Goal: Find specific page/section

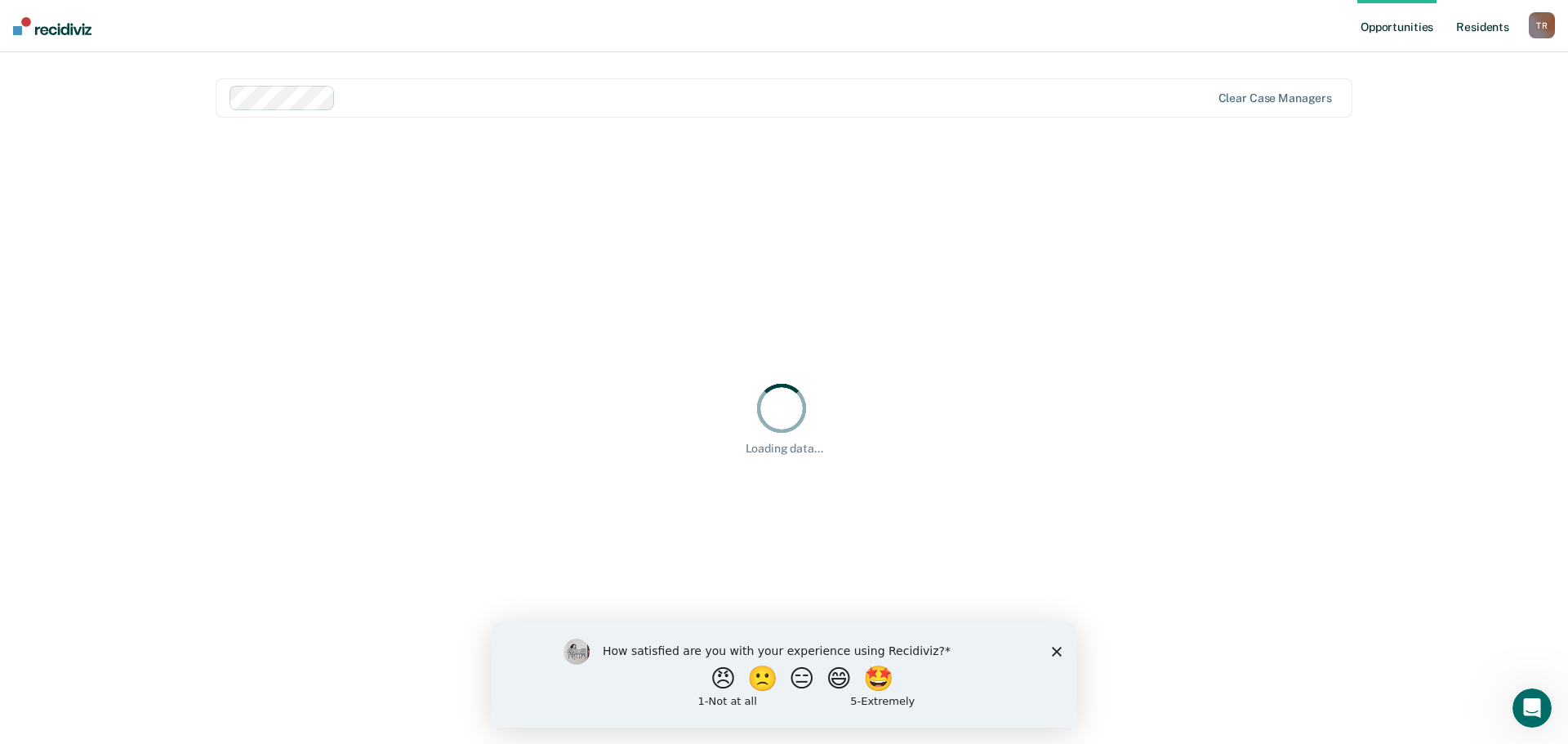
click at [1472, 25] on link "Resident s" at bounding box center [1483, 26] width 60 height 52
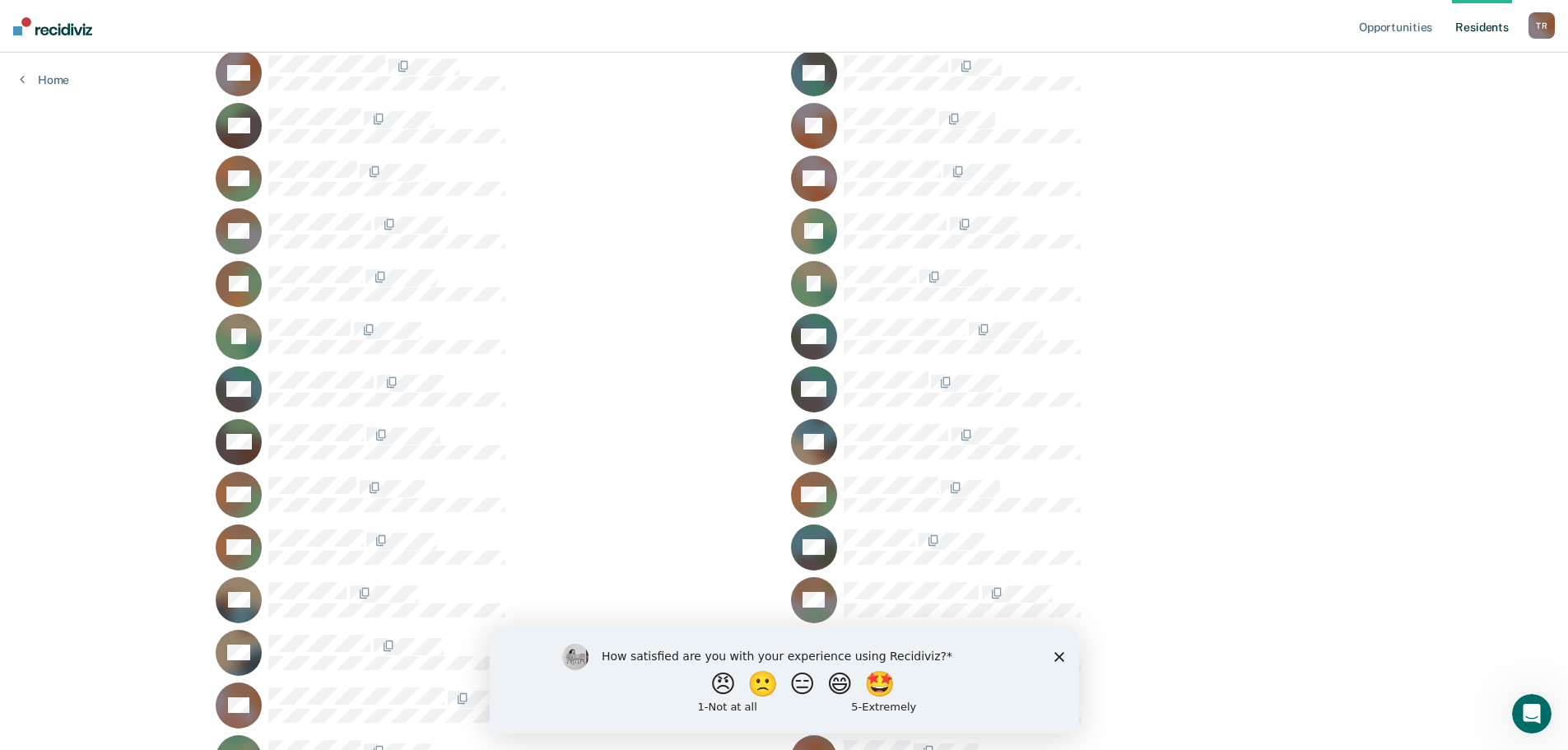
scroll to position [1452, 0]
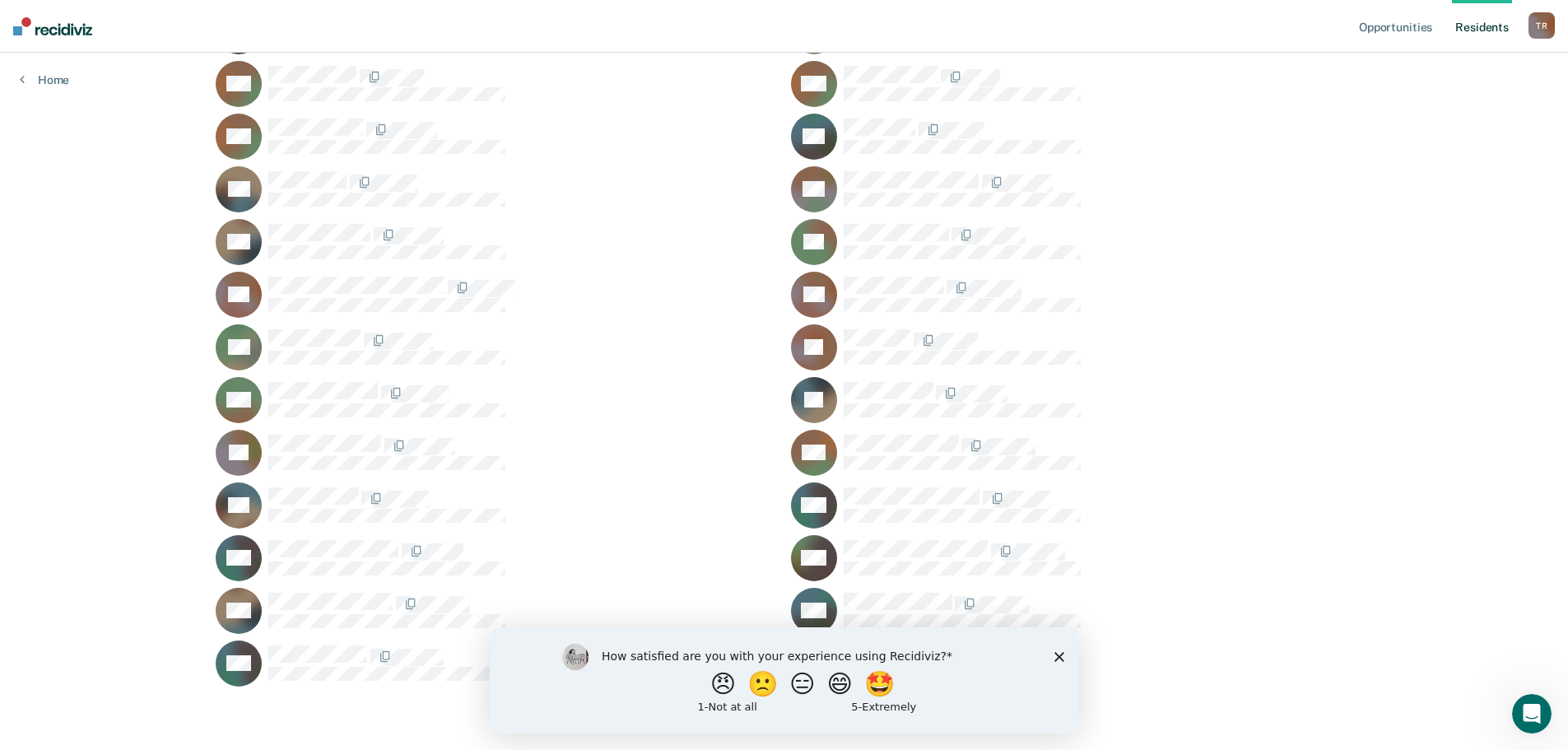
click at [1058, 656] on polygon "Close survey" at bounding box center [1058, 656] width 10 height 10
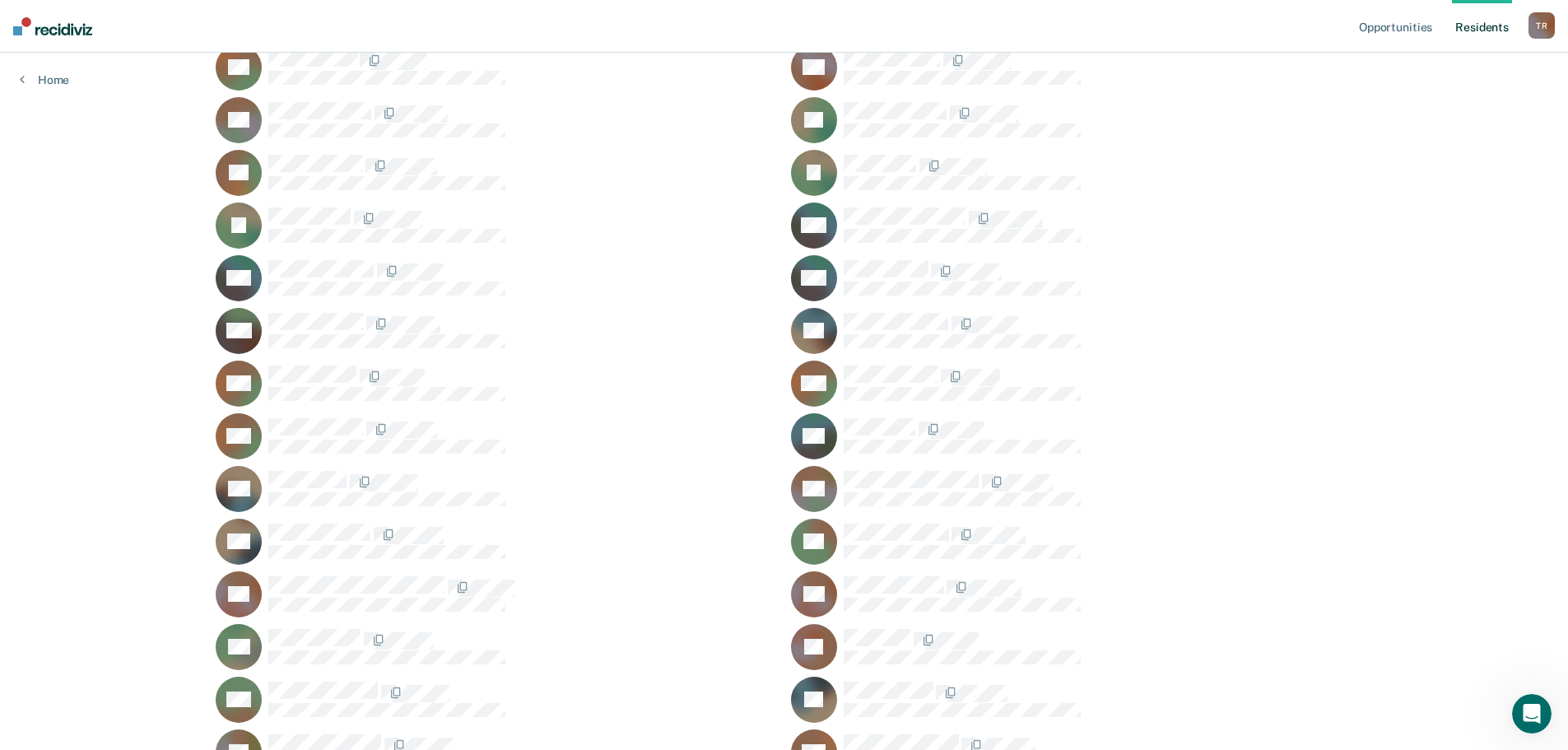
scroll to position [1123, 0]
